Goal: Book appointment/travel/reservation

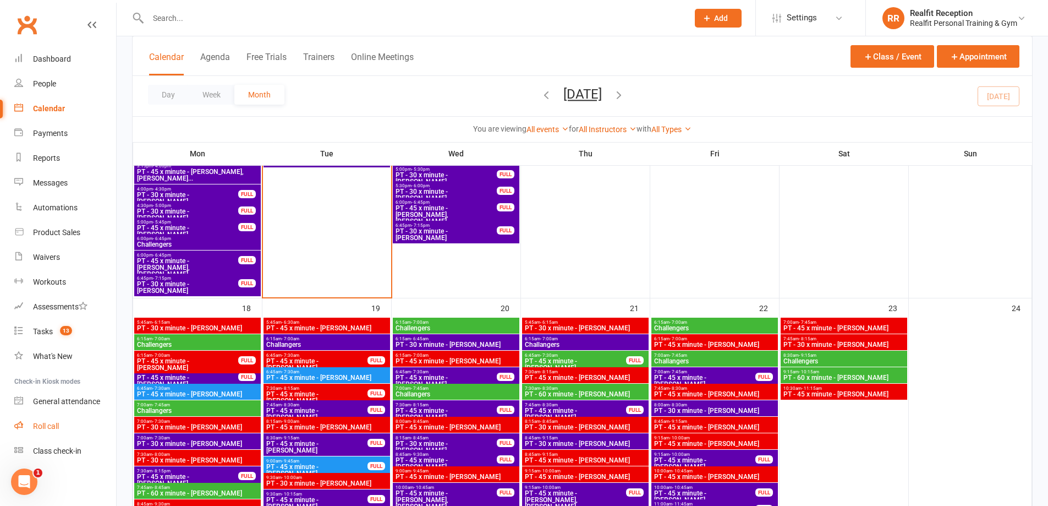
click at [53, 426] on div "Roll call" at bounding box center [46, 425] width 26 height 9
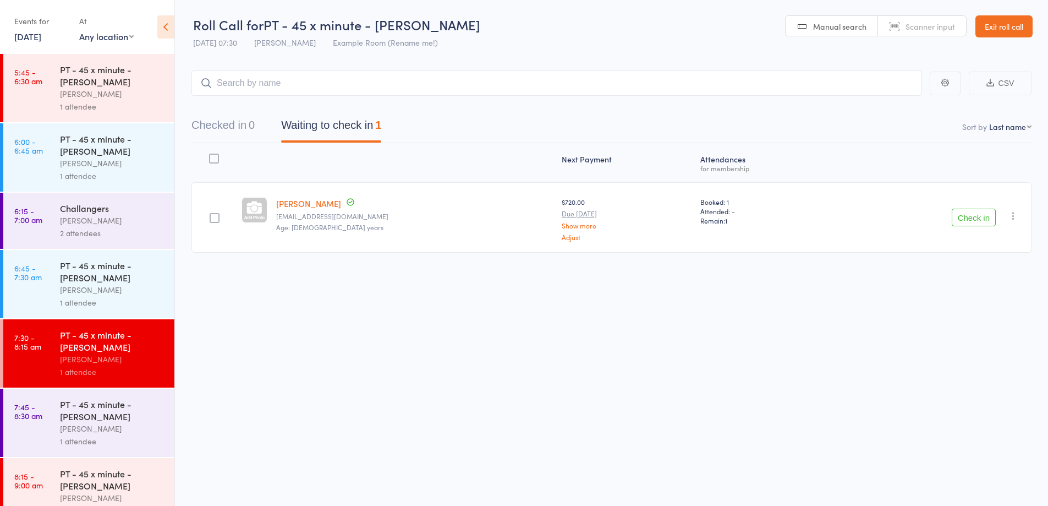
click at [961, 221] on button "Check in" at bounding box center [974, 218] width 44 height 18
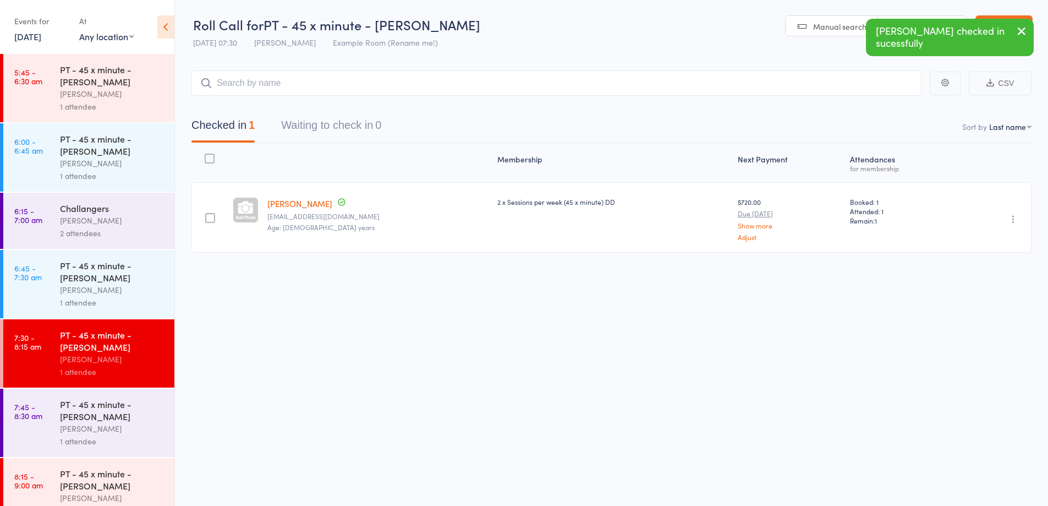
click at [130, 235] on div "2 attendees" at bounding box center [112, 233] width 105 height 13
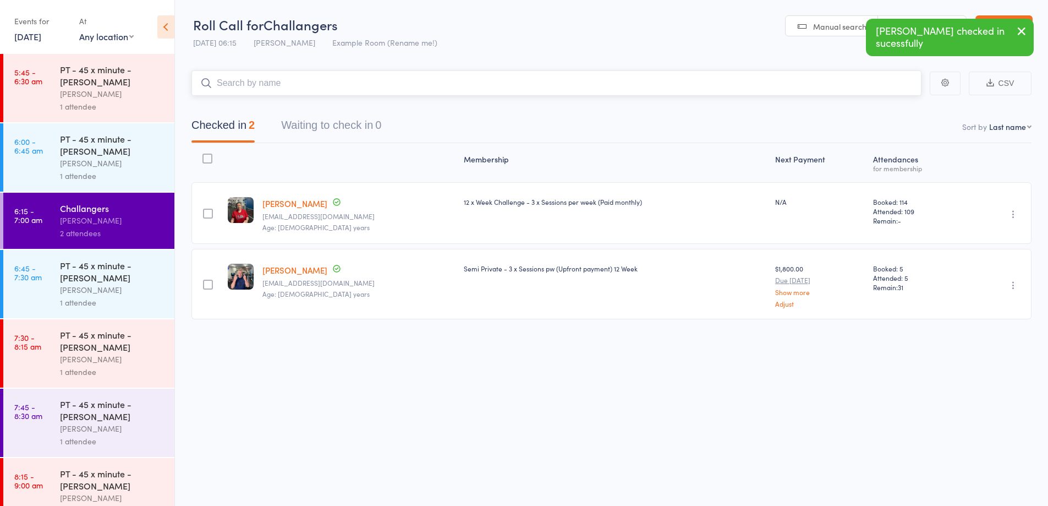
click at [281, 89] on input "search" at bounding box center [556, 82] width 730 height 25
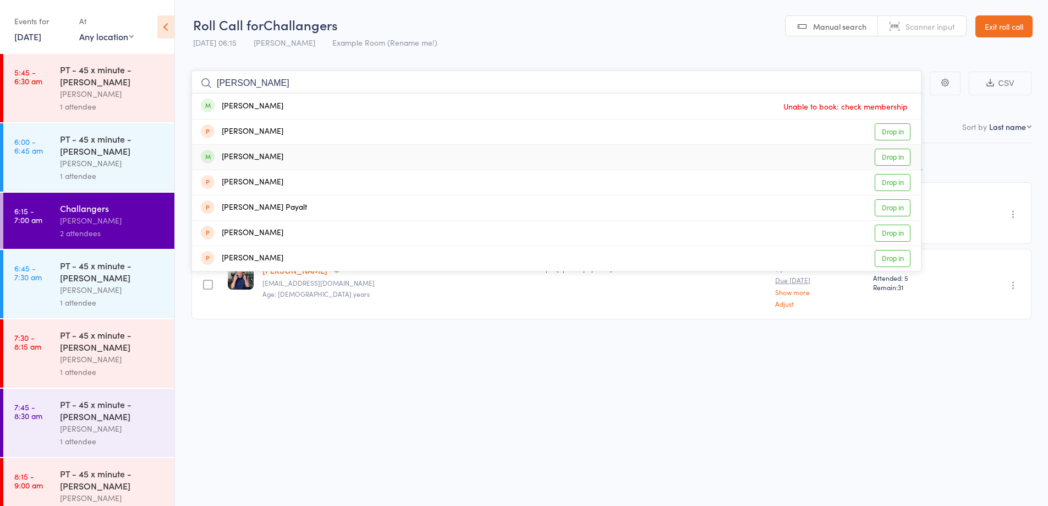
type input "paul"
click at [255, 158] on div "Paul Gibcus" at bounding box center [242, 157] width 83 height 13
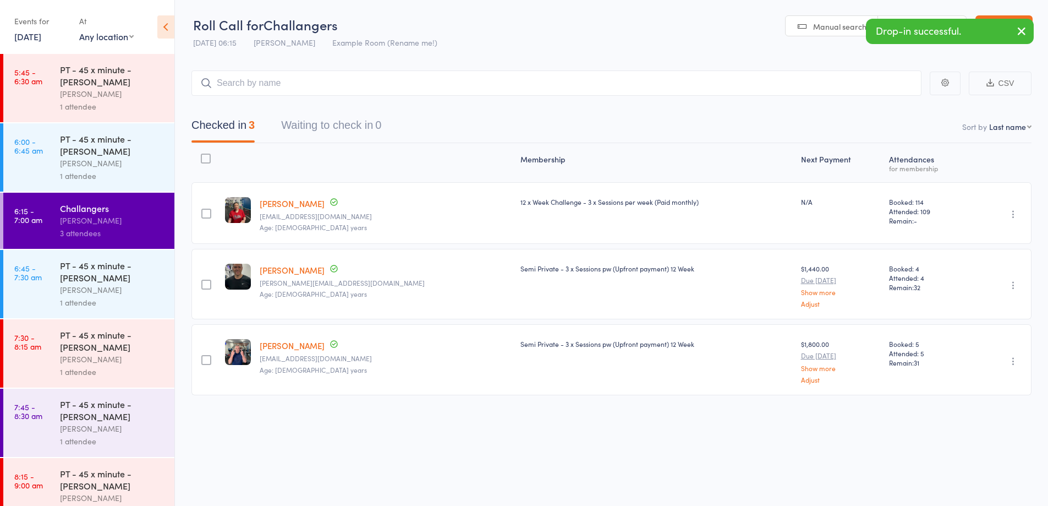
click at [1018, 28] on icon "button" at bounding box center [1021, 31] width 13 height 14
click at [1018, 28] on link "Exit roll call" at bounding box center [1003, 26] width 57 height 22
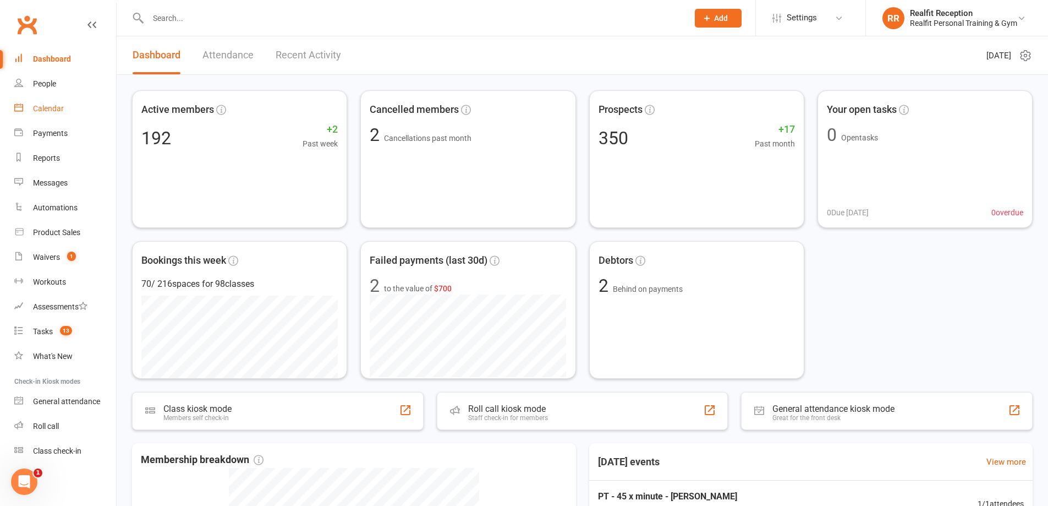
click at [49, 105] on div "Calendar" at bounding box center [48, 108] width 31 height 9
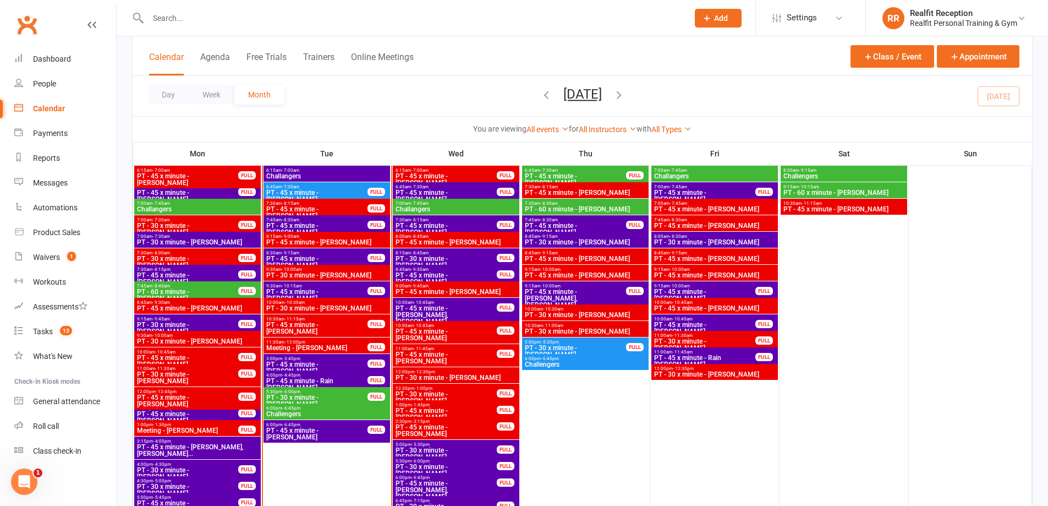
scroll to position [770, 0]
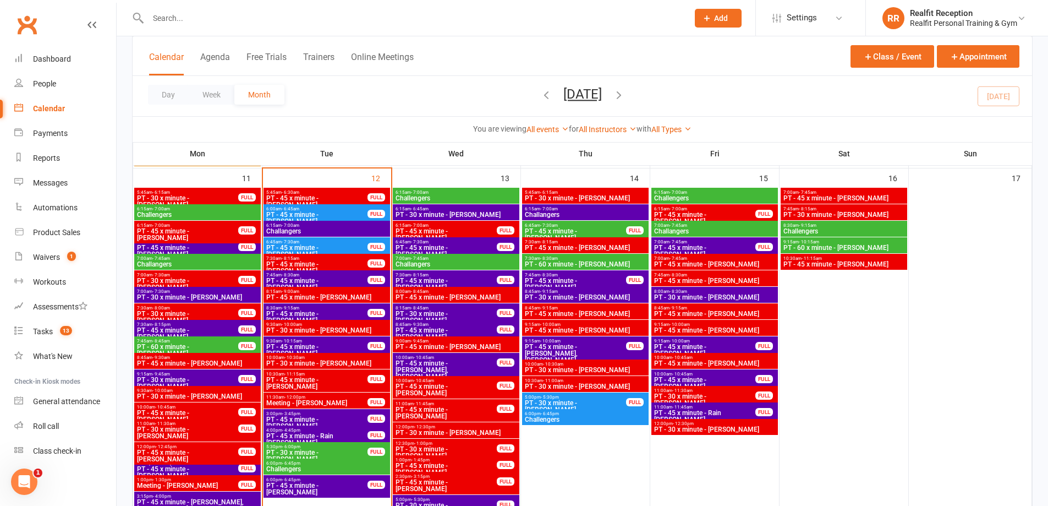
drag, startPoint x: 477, startPoint y: 418, endPoint x: 435, endPoint y: 468, distance: 65.6
drag, startPoint x: 435, startPoint y: 468, endPoint x: 873, endPoint y: 395, distance: 444.5
click at [873, 395] on div at bounding box center [844, 407] width 127 height 439
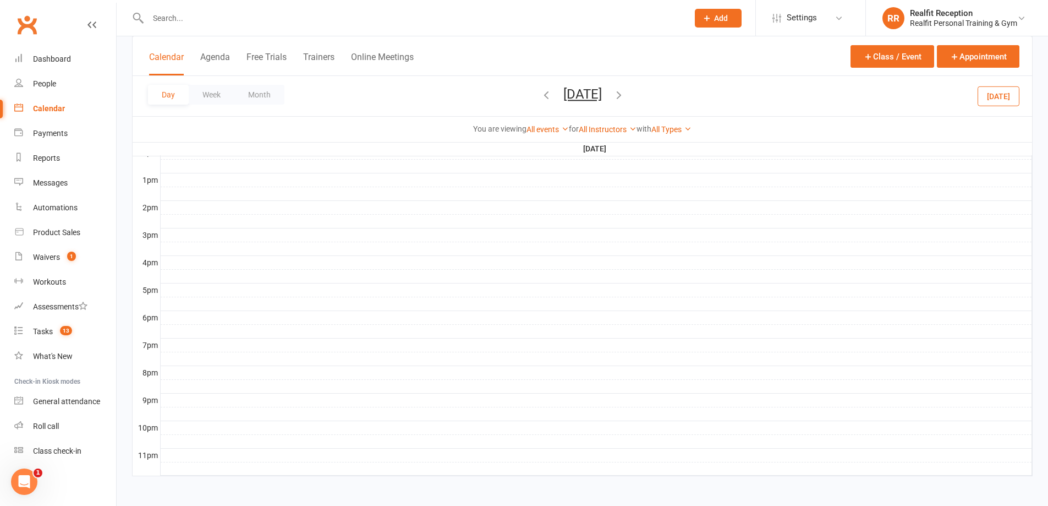
scroll to position [0, 0]
click at [249, 89] on button "Month" at bounding box center [259, 95] width 50 height 20
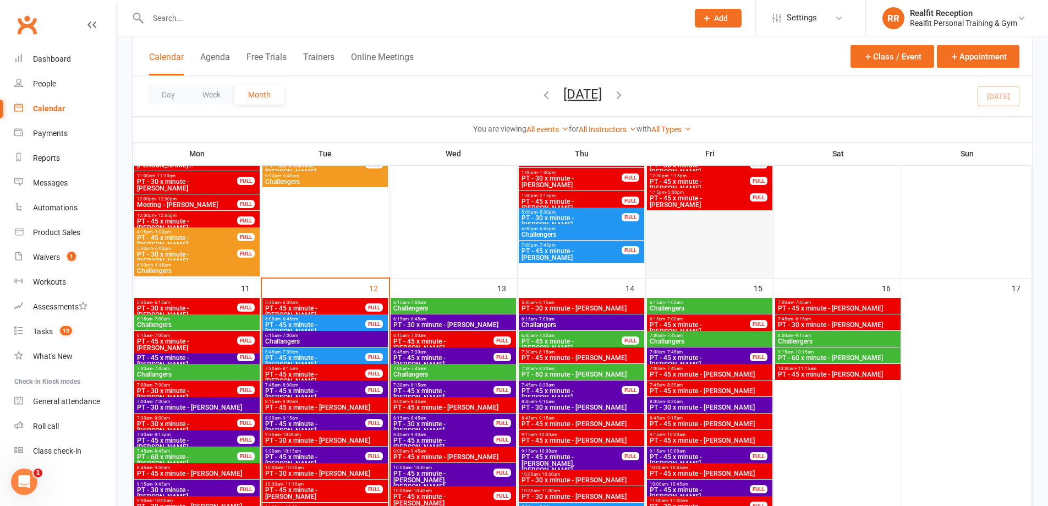
scroll to position [825, 0]
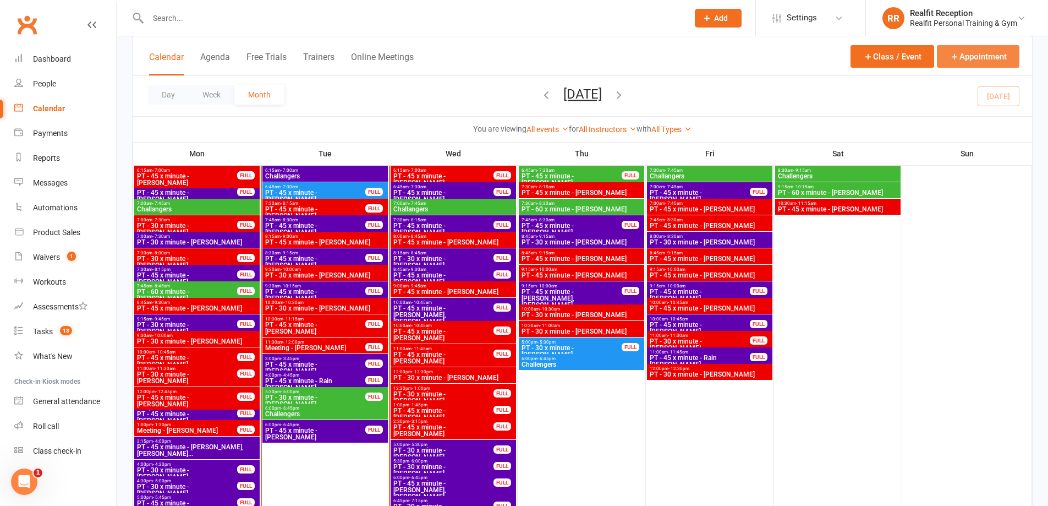
click at [964, 62] on button "Appointment" at bounding box center [978, 56] width 83 height 23
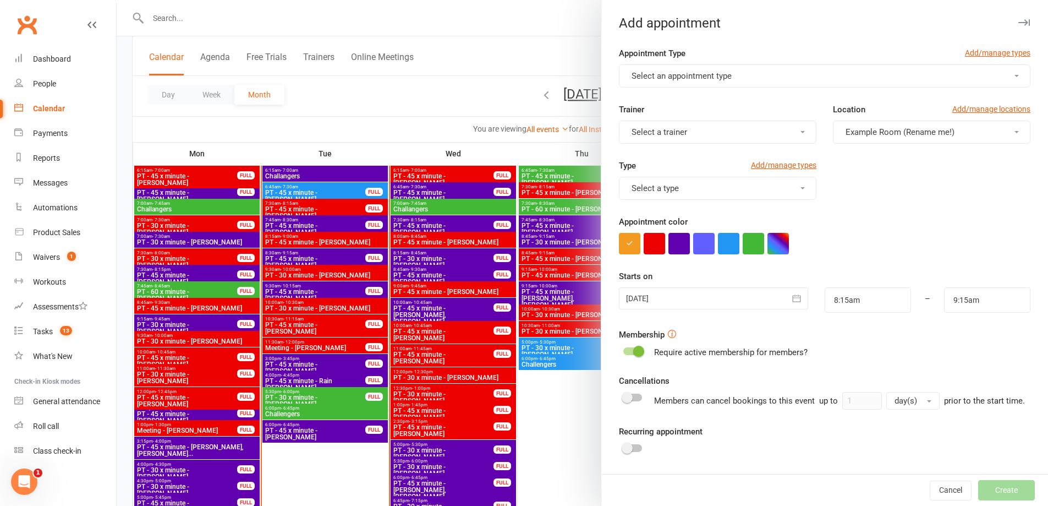
click at [702, 81] on button "Select an appointment type" at bounding box center [825, 75] width 412 height 23
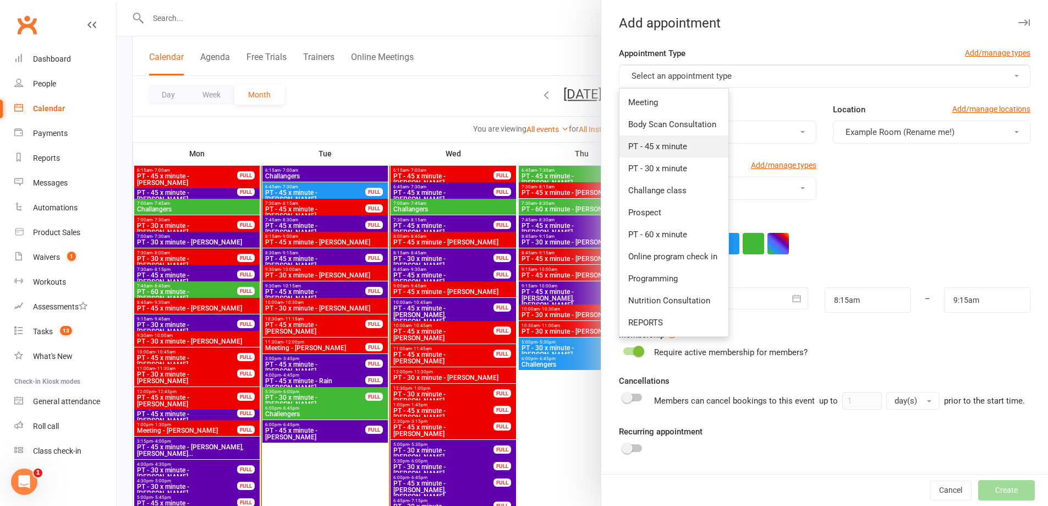
click at [671, 149] on span "PT - 45 x minute" at bounding box center [657, 146] width 59 height 10
type input "9:00am"
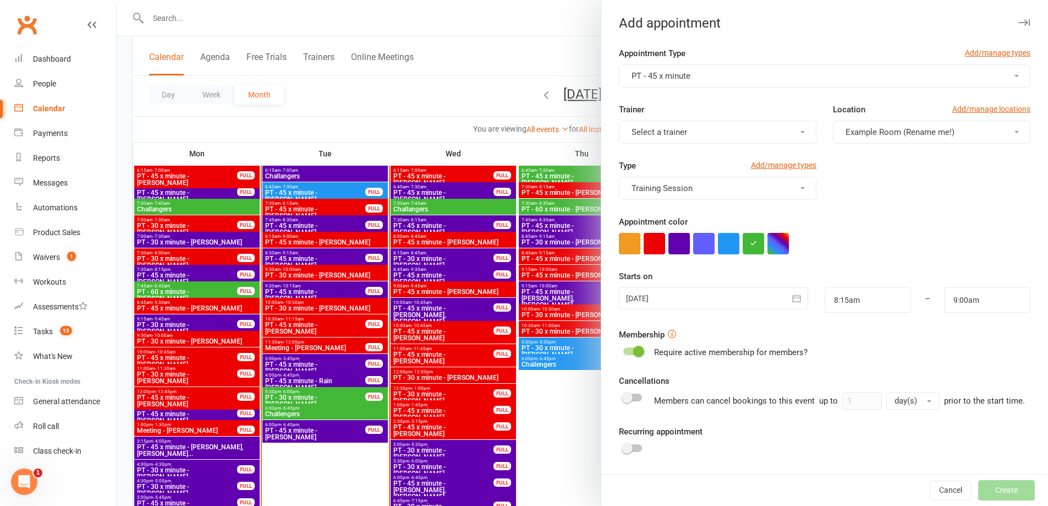
click at [673, 137] on button "Select a trainer" at bounding box center [718, 131] width 198 height 23
drag, startPoint x: 571, startPoint y: 403, endPoint x: 618, endPoint y: 34, distance: 371.6
click at [571, 403] on div at bounding box center [582, 253] width 931 height 506
click at [930, 488] on button "Cancel" at bounding box center [951, 490] width 42 height 20
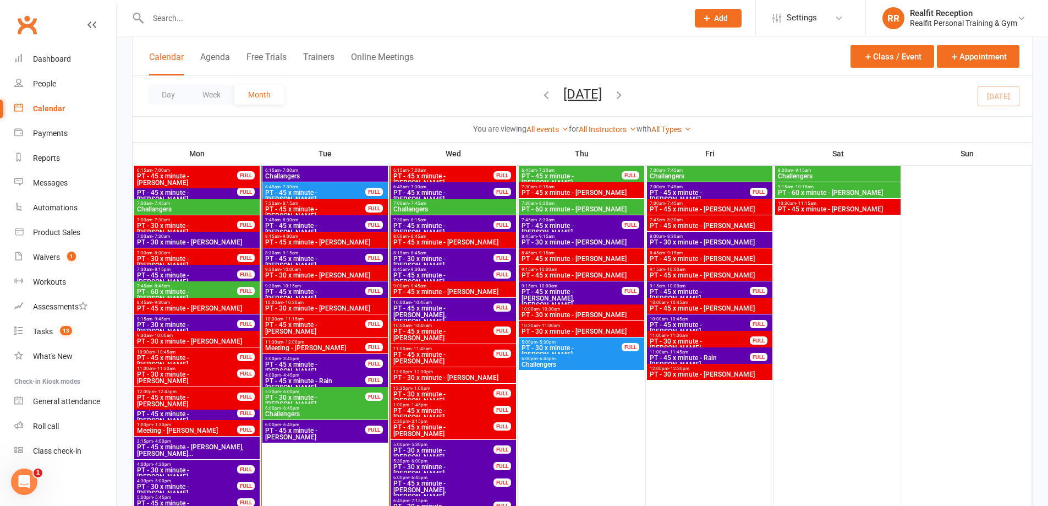
scroll to position [715, 0]
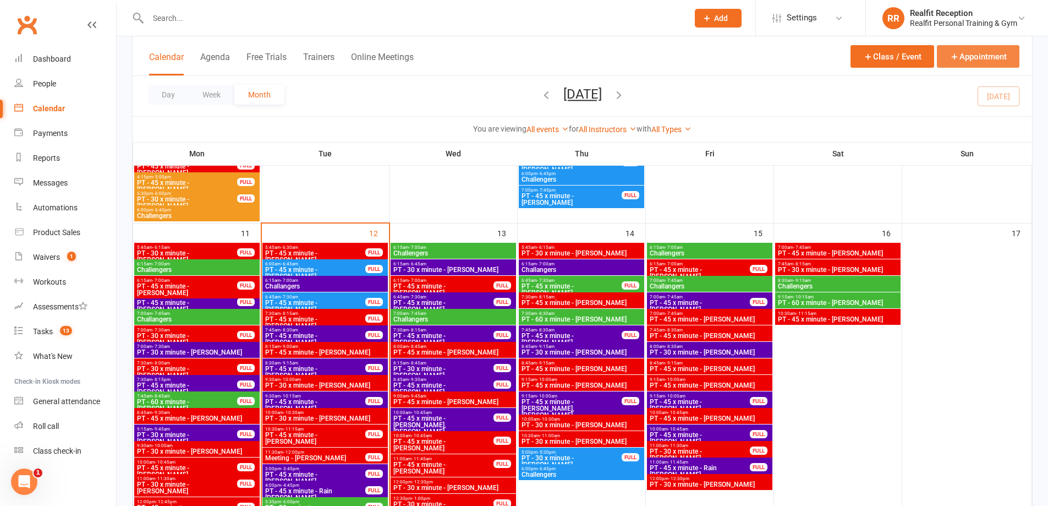
click at [948, 54] on button "Appointment" at bounding box center [978, 56] width 83 height 23
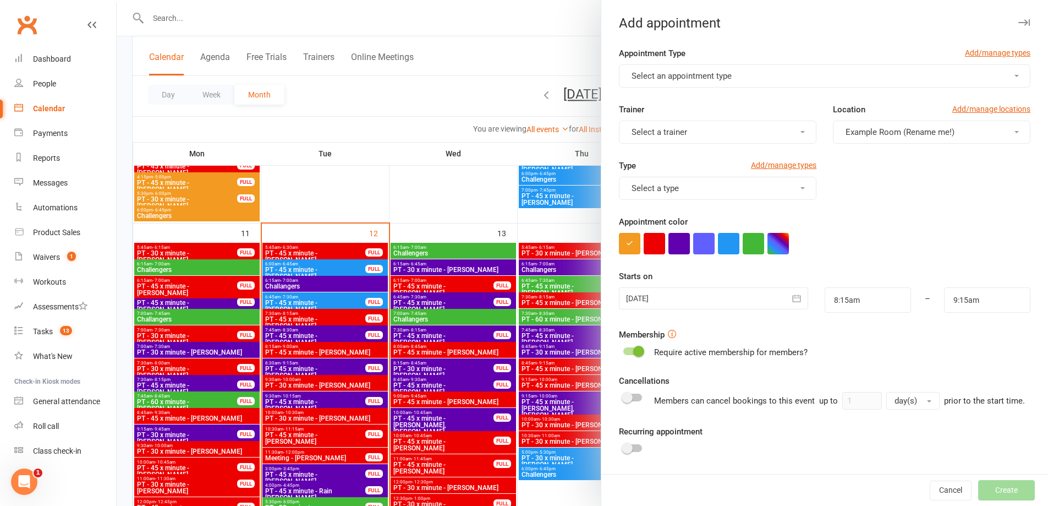
click at [698, 72] on span "Select an appointment type" at bounding box center [682, 76] width 100 height 10
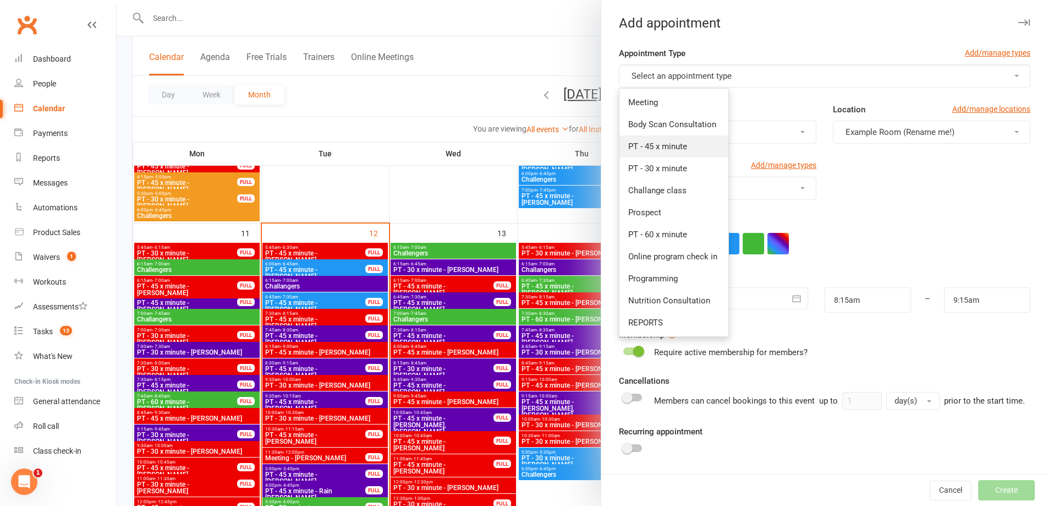
click at [678, 147] on span "PT - 45 x minute" at bounding box center [657, 146] width 59 height 10
type input "9:00am"
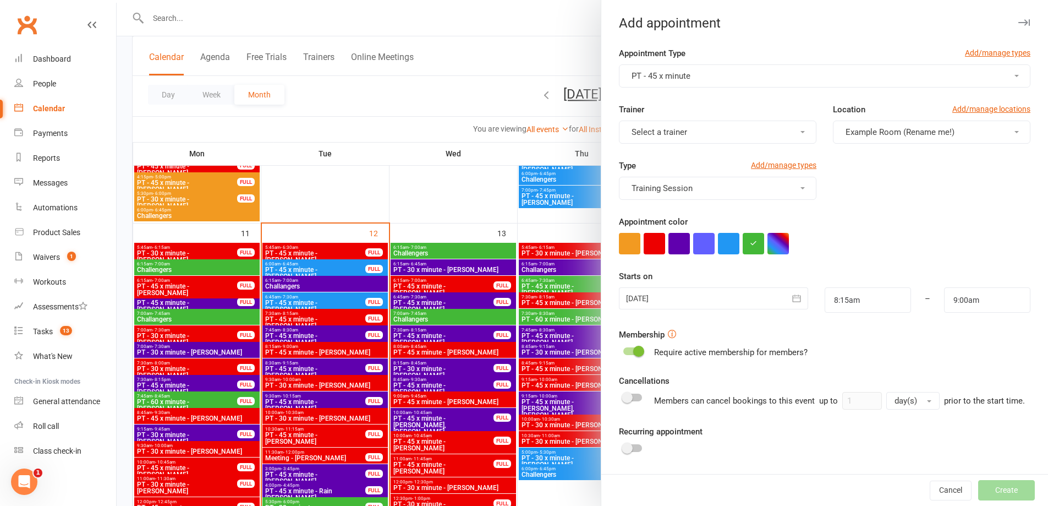
click at [678, 134] on span "Select a trainer" at bounding box center [660, 132] width 56 height 10
click at [650, 242] on span "[PERSON_NAME]" at bounding box center [659, 247] width 63 height 10
click at [651, 245] on button "button" at bounding box center [654, 243] width 21 height 21
click at [791, 297] on icon "button" at bounding box center [796, 298] width 11 height 11
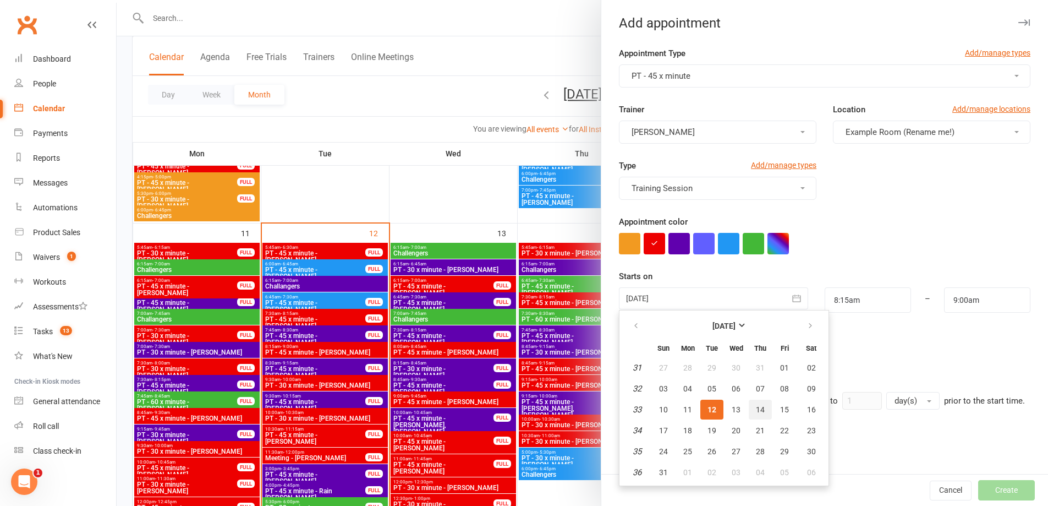
click at [756, 411] on span "14" at bounding box center [760, 409] width 9 height 9
type input "14 Aug 2025"
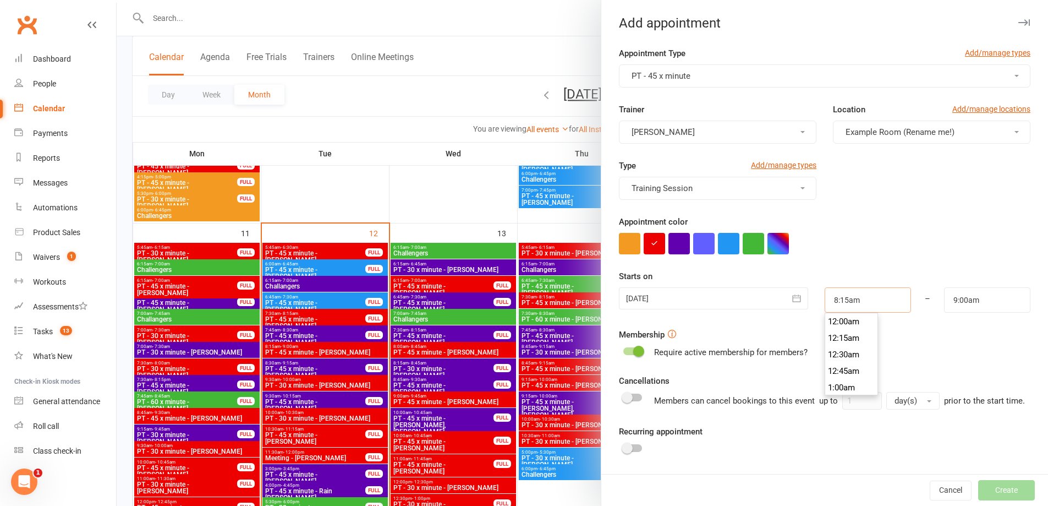
click at [851, 298] on input "8:15am" at bounding box center [868, 299] width 86 height 25
type input "6:45am"
click at [844, 354] on li "6:45am" at bounding box center [851, 349] width 53 height 17
click at [961, 305] on input "9:00am" at bounding box center [987, 299] width 86 height 25
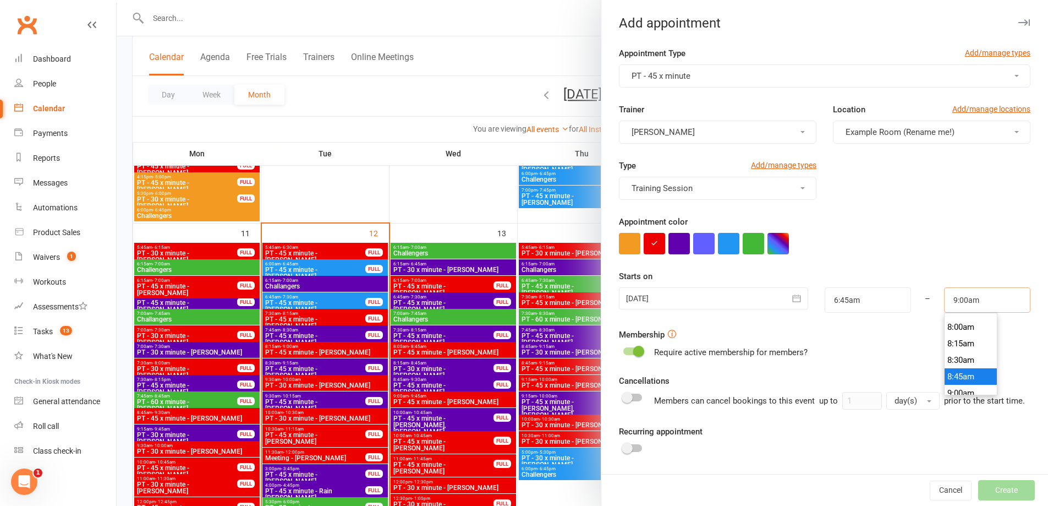
scroll to position [468, 0]
type input "7:30am"
click at [959, 351] on li "7:30am" at bounding box center [971, 349] width 53 height 17
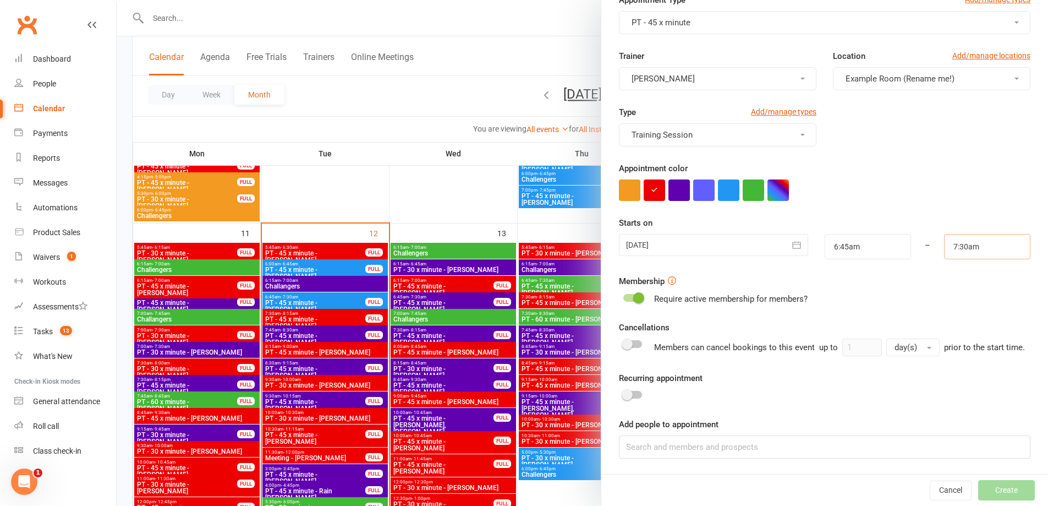
scroll to position [770, 0]
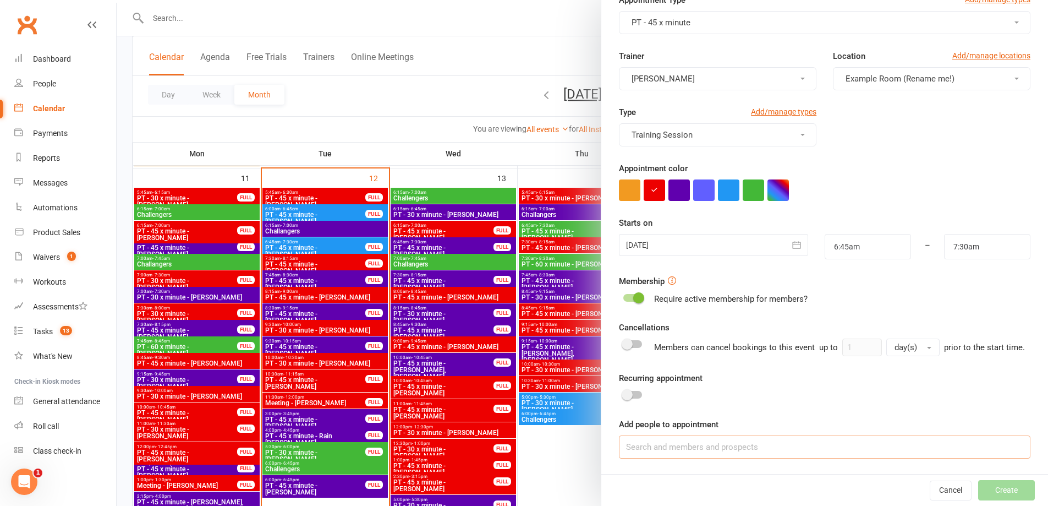
click at [719, 452] on input at bounding box center [825, 446] width 412 height 23
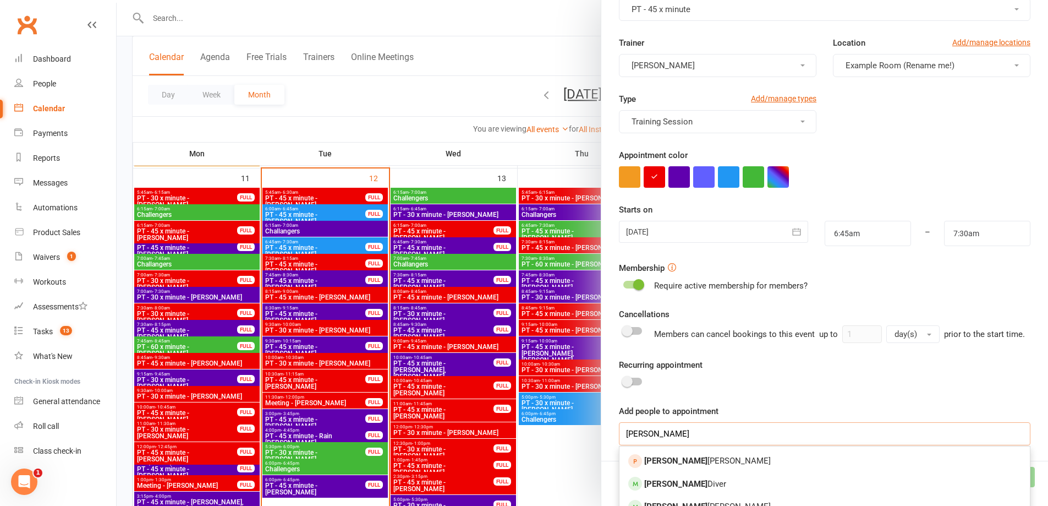
scroll to position [177, 0]
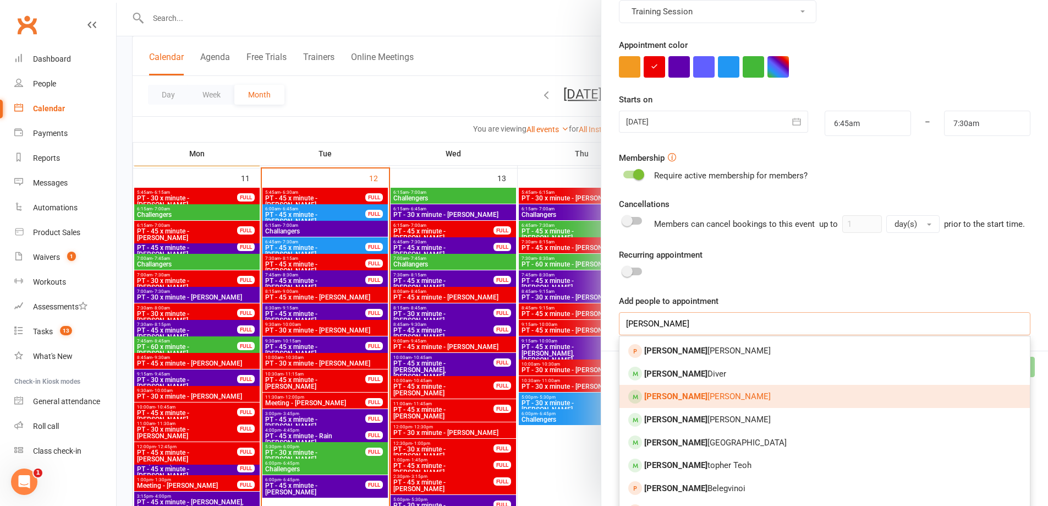
type input "Chris"
click at [693, 408] on link "Chris Nielsen" at bounding box center [824, 396] width 410 height 23
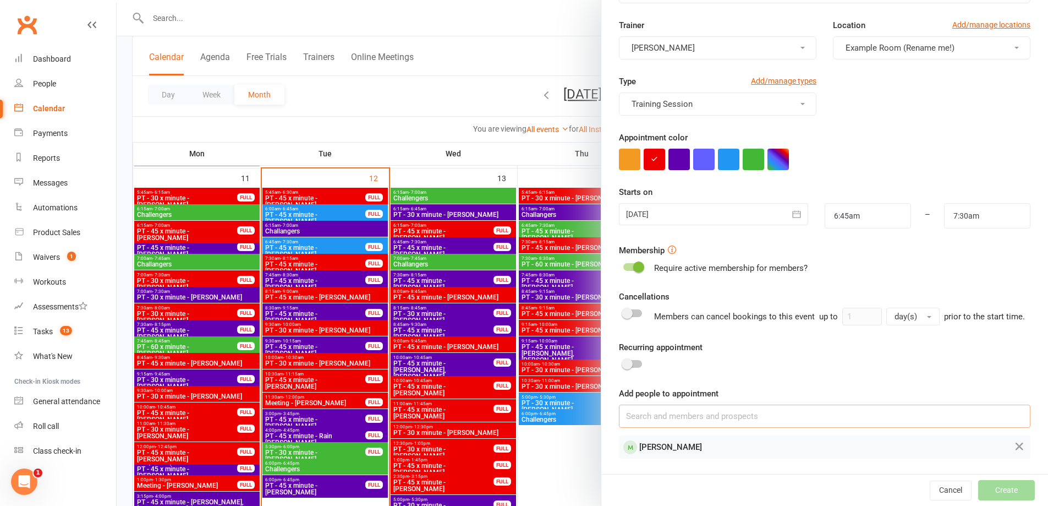
scroll to position [97, 0]
click at [1002, 489] on button "Create" at bounding box center [1006, 490] width 57 height 20
